Goal: Information Seeking & Learning: Learn about a topic

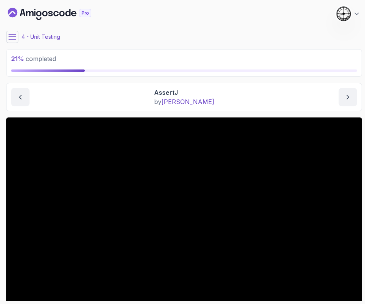
click at [11, 37] on icon at bounding box center [12, 37] width 8 height 8
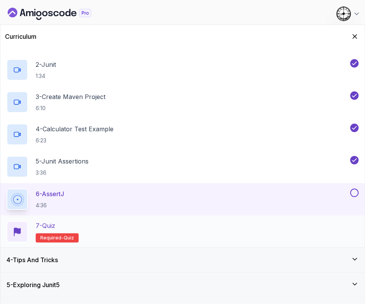
scroll to position [144, 0]
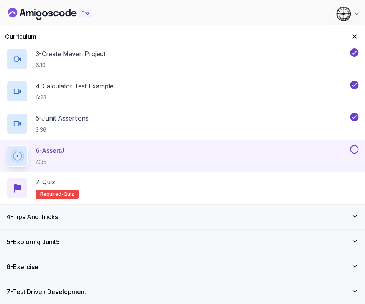
click at [355, 147] on button at bounding box center [354, 149] width 8 height 8
click at [112, 192] on div "7 - Quiz Required- quiz" at bounding box center [183, 187] width 352 height 21
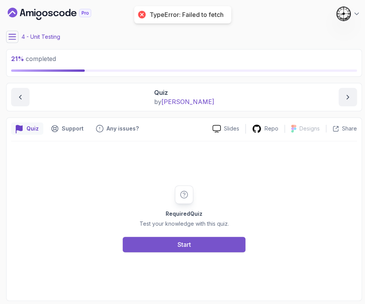
click at [164, 245] on button "Start" at bounding box center [184, 244] width 123 height 15
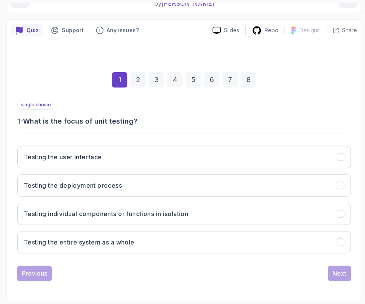
scroll to position [99, 0]
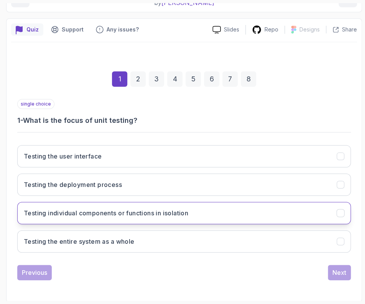
click at [77, 209] on h3 "Testing individual components or functions in isolation" at bounding box center [106, 212] width 164 height 9
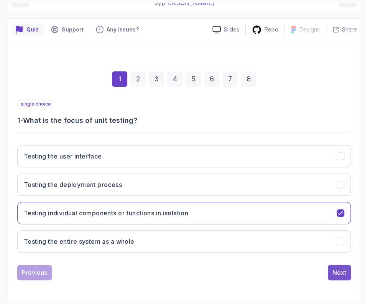
click at [335, 271] on div "Next" at bounding box center [339, 272] width 14 height 9
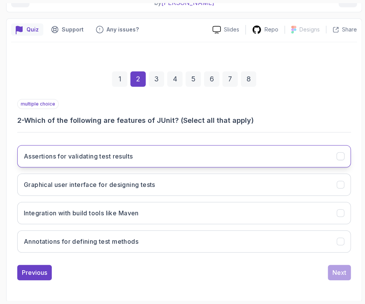
click at [60, 162] on button "Assertions for validating test results" at bounding box center [184, 156] width 334 height 22
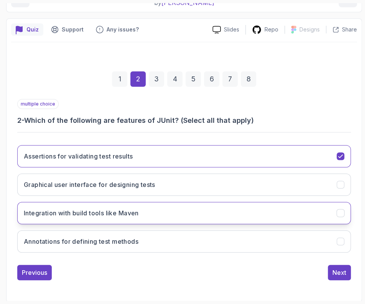
click at [46, 214] on h3 "Integration with build tools like Maven" at bounding box center [81, 212] width 115 height 9
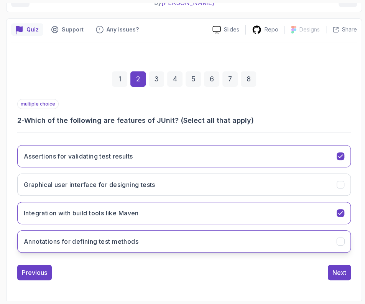
click at [46, 242] on h3 "Annotations for defining test methods" at bounding box center [81, 241] width 115 height 9
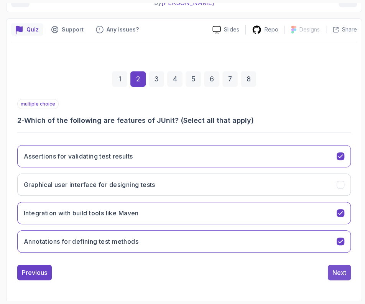
click at [342, 271] on div "Next" at bounding box center [339, 272] width 14 height 9
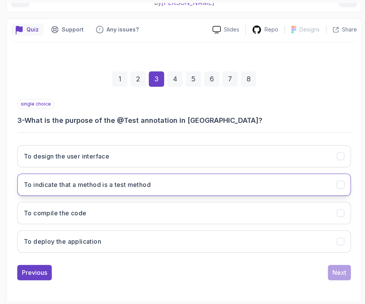
click at [77, 177] on button "To indicate that a method is a test method" at bounding box center [184, 184] width 334 height 22
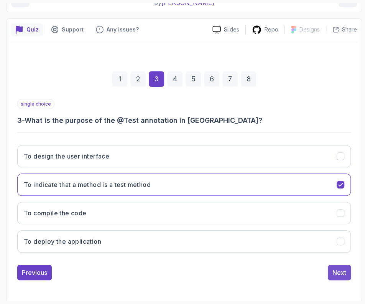
click at [332, 270] on button "Next" at bounding box center [339, 272] width 23 height 15
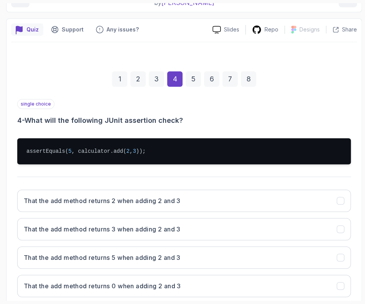
scroll to position [143, 0]
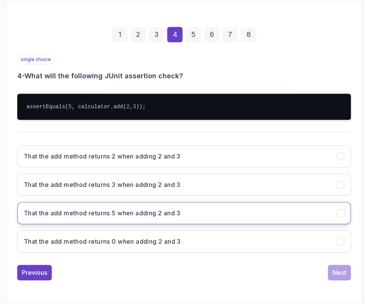
click at [112, 215] on h3 "That the add method returns 5 when adding 2 and 3" at bounding box center [102, 212] width 157 height 9
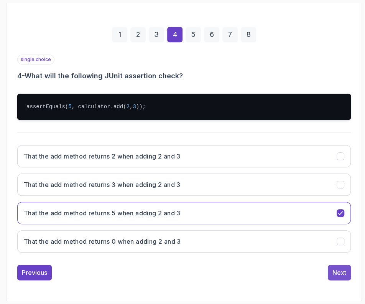
click at [332, 267] on button "Next" at bounding box center [339, 272] width 23 height 15
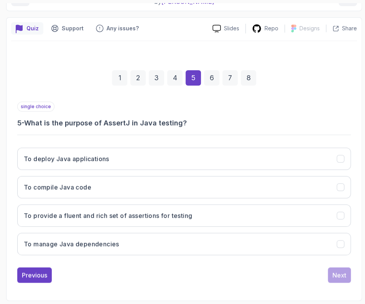
scroll to position [99, 0]
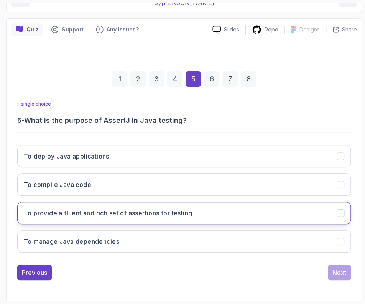
drag, startPoint x: 63, startPoint y: 202, endPoint x: 65, endPoint y: 211, distance: 9.0
click at [63, 207] on button "To provide a fluent and rich set of assertions for testing" at bounding box center [184, 213] width 334 height 22
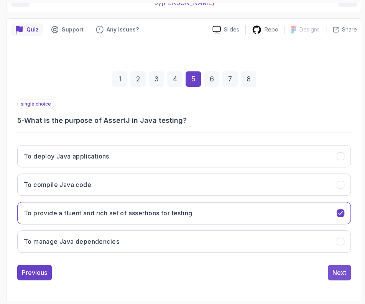
click at [339, 273] on div "Next" at bounding box center [339, 272] width 14 height 9
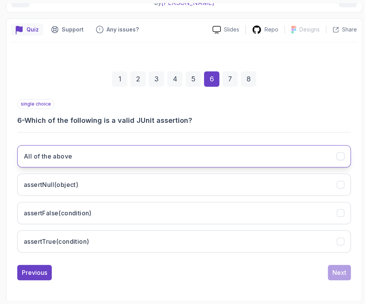
click at [82, 163] on button "All of the above" at bounding box center [184, 156] width 334 height 22
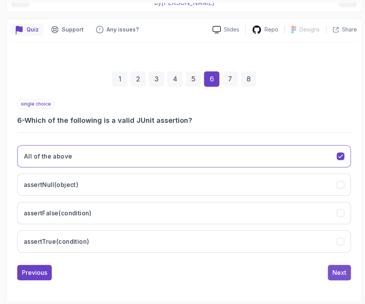
click at [343, 271] on div "Next" at bounding box center [339, 272] width 14 height 9
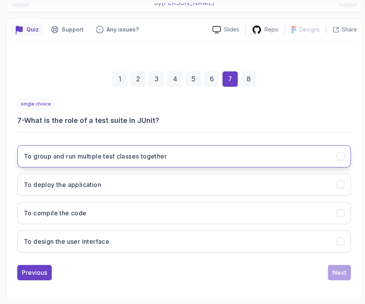
click at [74, 160] on button "To group and run multiple test classes together" at bounding box center [184, 156] width 334 height 22
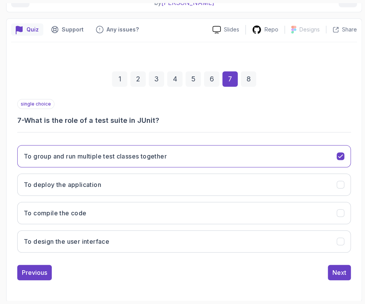
click at [326, 278] on div "Previous Next" at bounding box center [184, 272] width 334 height 15
click at [347, 270] on button "Next" at bounding box center [339, 272] width 23 height 15
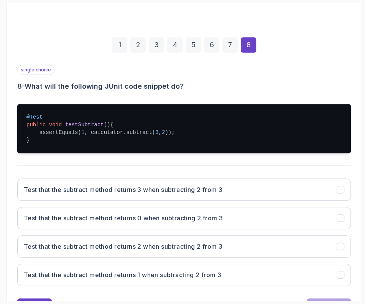
scroll to position [147, 0]
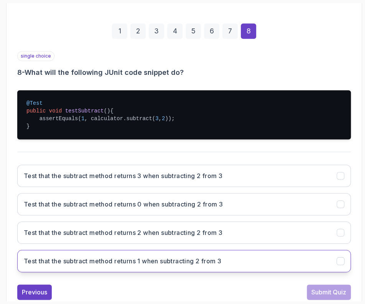
click at [103, 261] on h3 "Test that the subtract method returns 1 when subtracting 2 from 3" at bounding box center [122, 260] width 197 height 9
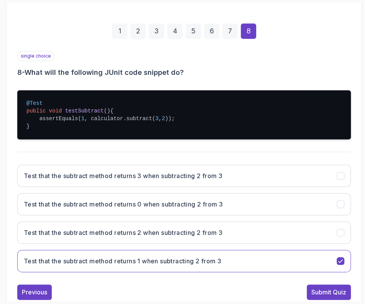
click at [333, 292] on div "Submit Quiz" at bounding box center [328, 291] width 35 height 9
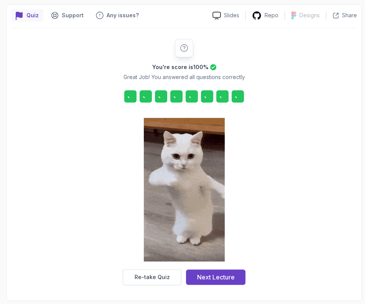
scroll to position [112, 0]
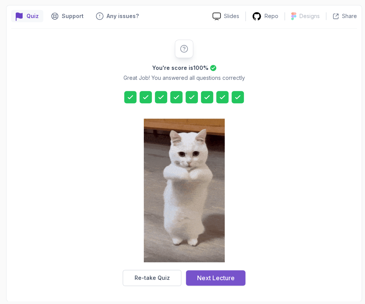
click at [226, 276] on div "Next Lecture" at bounding box center [216, 277] width 38 height 9
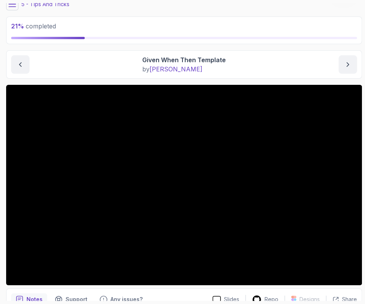
scroll to position [48, 0]
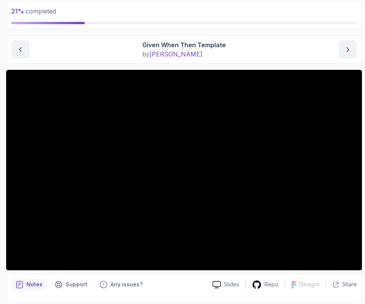
click at [177, 280] on div "Notes Support Any issues?" at bounding box center [108, 284] width 195 height 12
click at [108, 61] on div "Tips And Tricks Given When Then Template Given When Then Template by [PERSON_NA…" at bounding box center [184, 49] width 356 height 28
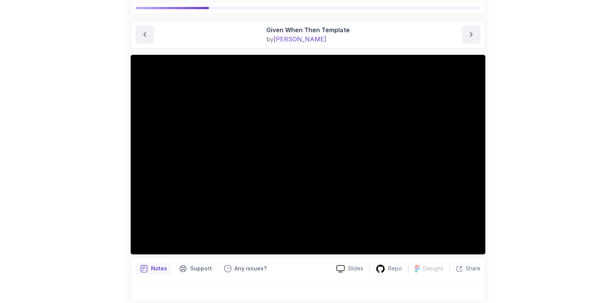
scroll to position [69, 0]
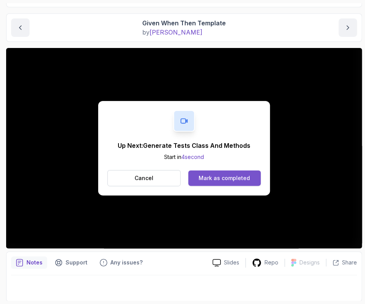
click at [221, 175] on div "Mark as completed" at bounding box center [224, 178] width 51 height 8
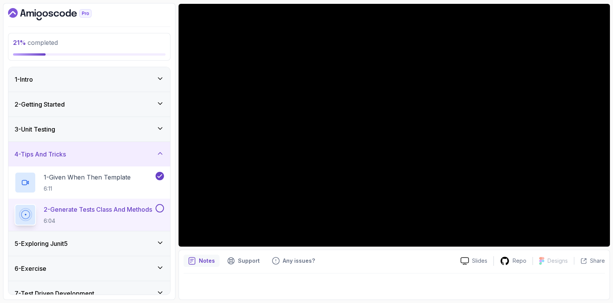
scroll to position [17, 0]
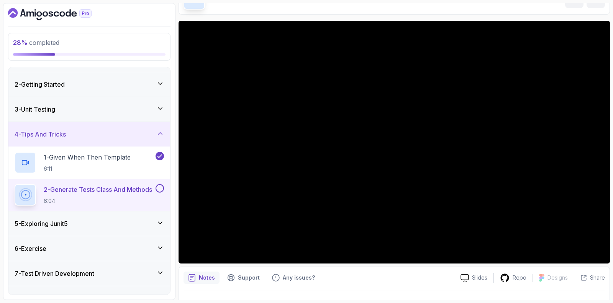
scroll to position [48, 0]
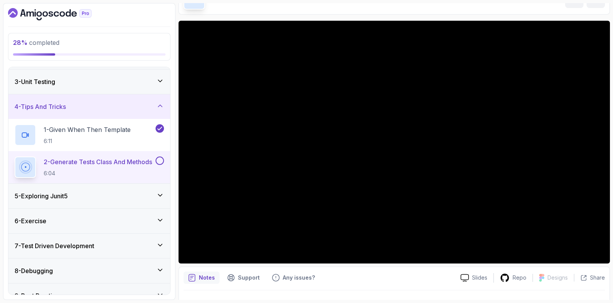
click at [95, 197] on div "5 - Exploring Junit5" at bounding box center [90, 195] width 150 height 9
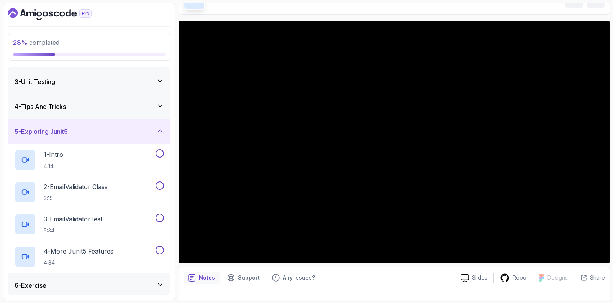
click at [77, 130] on div "5 - Exploring Junit5" at bounding box center [90, 131] width 150 height 9
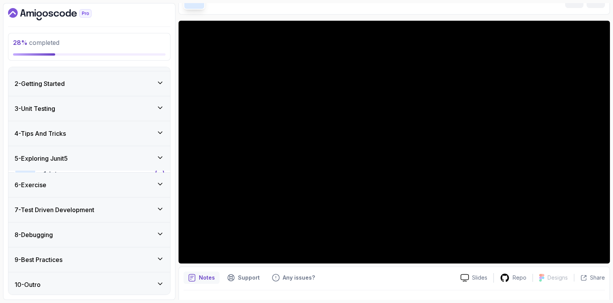
scroll to position [20, 0]
click at [59, 185] on div "6 - Exercise" at bounding box center [90, 183] width 150 height 9
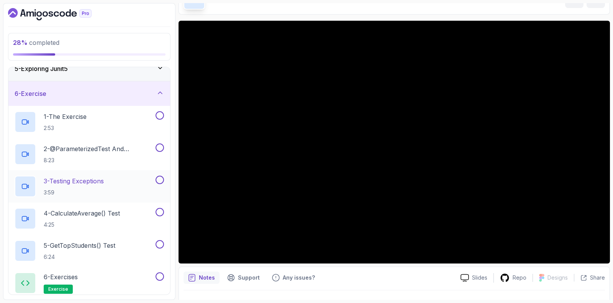
scroll to position [116, 0]
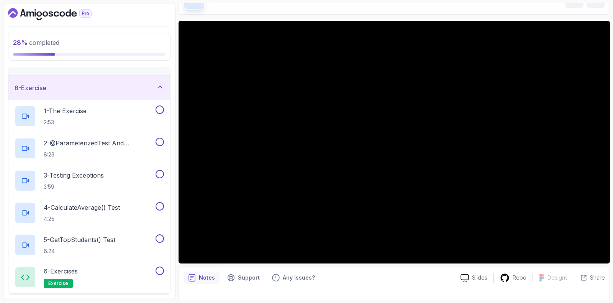
click at [75, 83] on div "6 - Exercise" at bounding box center [90, 87] width 150 height 9
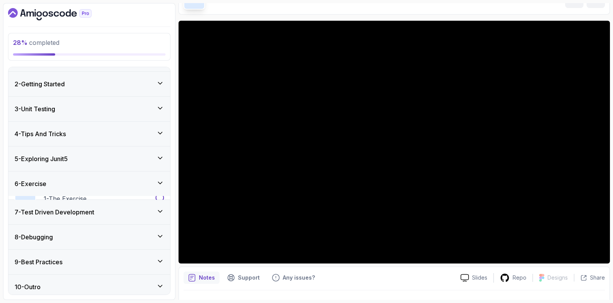
scroll to position [20, 0]
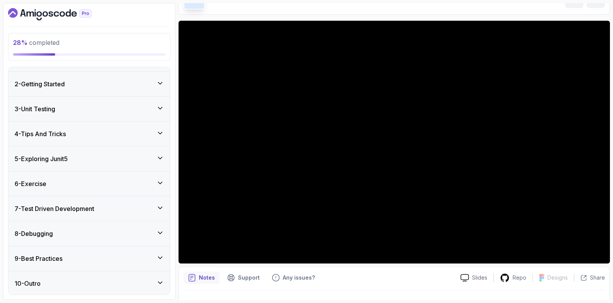
click at [39, 260] on h3 "9 - Best Practices" at bounding box center [39, 258] width 48 height 9
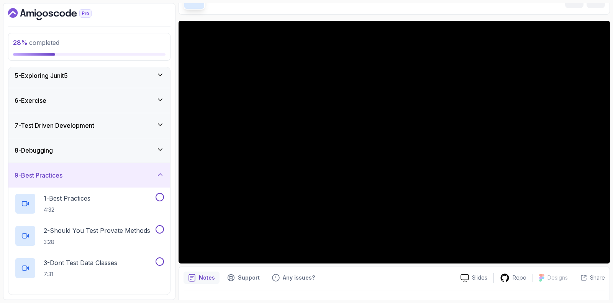
scroll to position [164, 0]
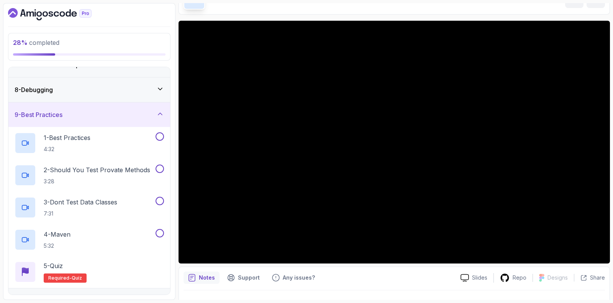
click at [76, 113] on div "9 - Best Practices" at bounding box center [90, 114] width 150 height 9
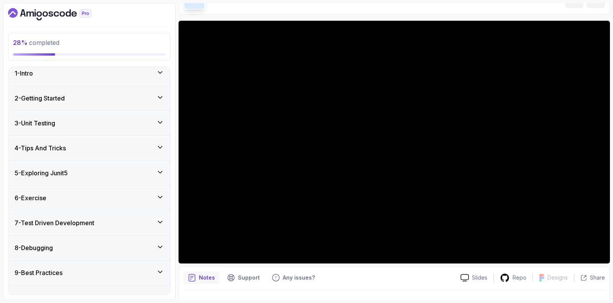
scroll to position [0, 0]
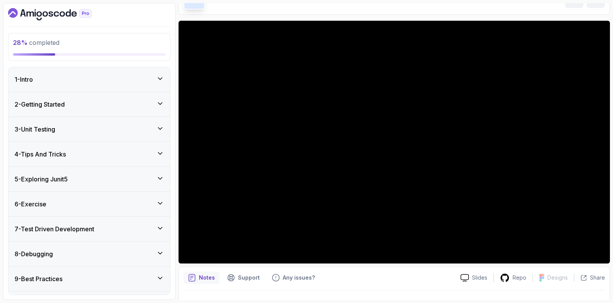
click at [55, 127] on h3 "3 - Unit Testing" at bounding box center [35, 129] width 41 height 9
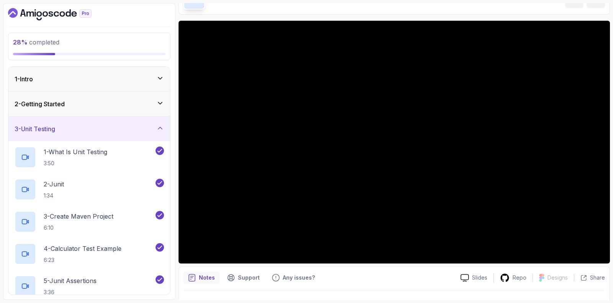
click at [55, 127] on h3 "3 - Unit Testing" at bounding box center [35, 128] width 41 height 9
